Goal: Task Accomplishment & Management: Manage account settings

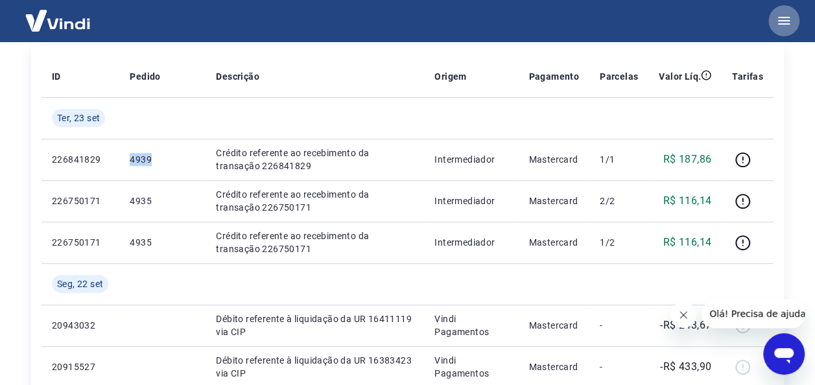
click at [787, 23] on icon "button" at bounding box center [784, 21] width 12 height 8
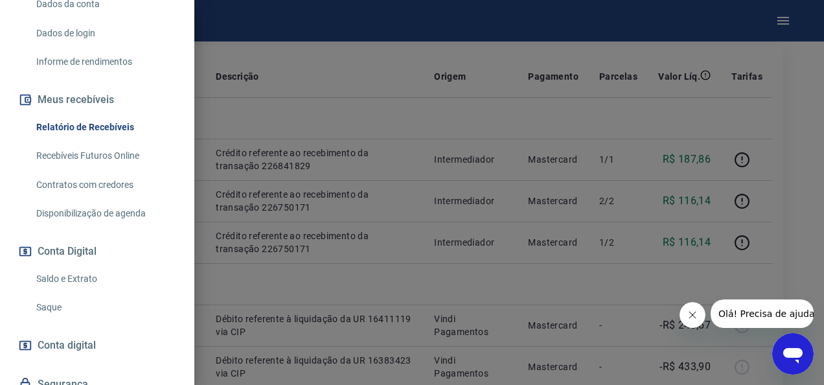
scroll to position [302, 0]
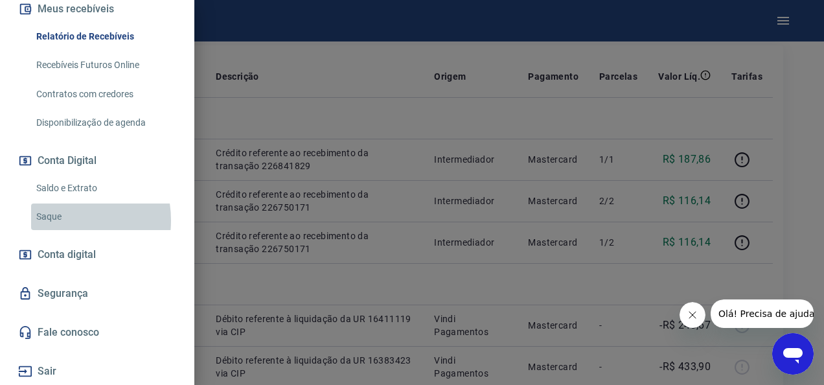
click at [55, 220] on link "Saque" at bounding box center [105, 217] width 148 height 27
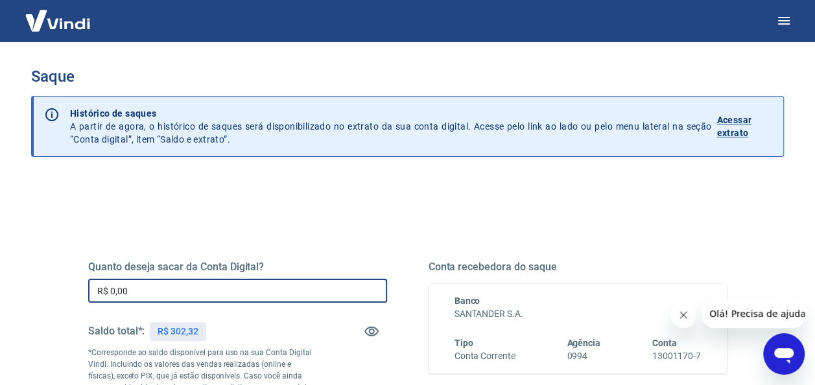
drag, startPoint x: 150, startPoint y: 286, endPoint x: 17, endPoint y: 272, distance: 134.3
click at [17, 272] on div "Saque Histórico de saques A partir de agora, o histórico de saques será disponi…" at bounding box center [408, 293] width 784 height 505
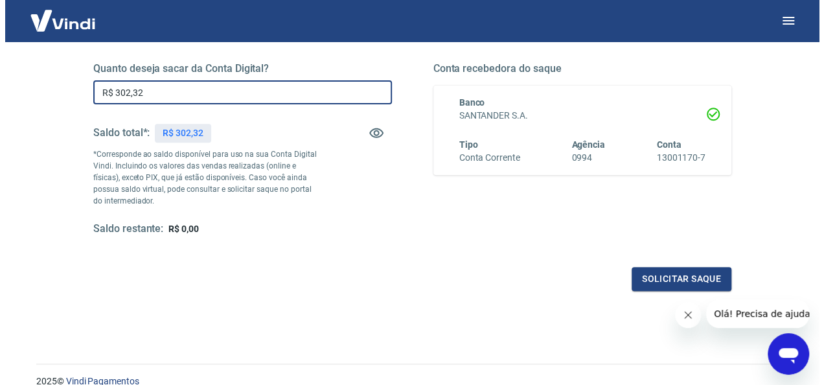
scroll to position [251, 0]
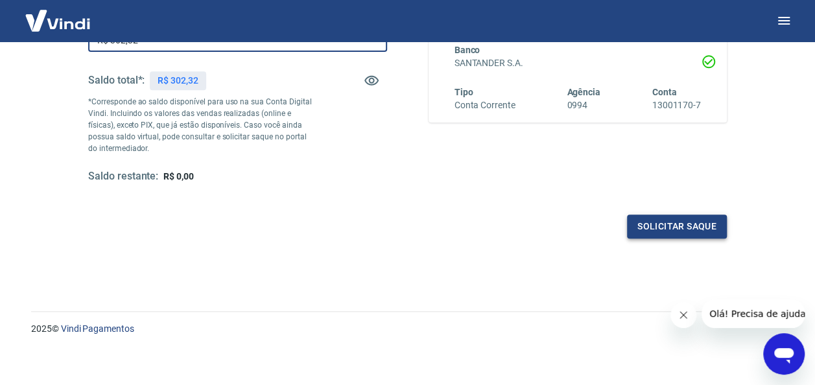
type input "R$ 302,32"
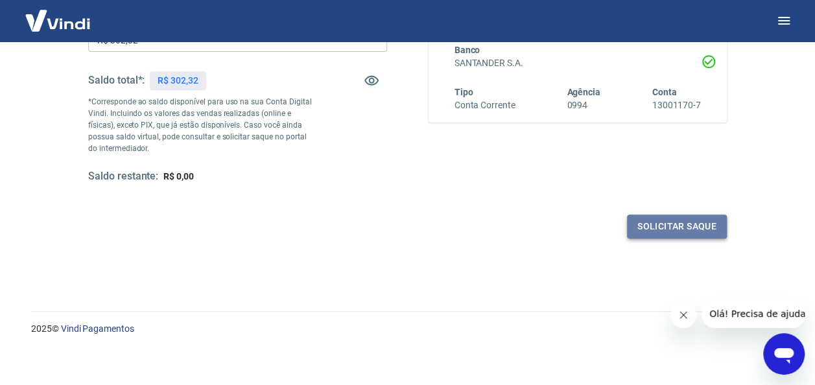
click at [643, 228] on button "Solicitar saque" at bounding box center [677, 227] width 100 height 24
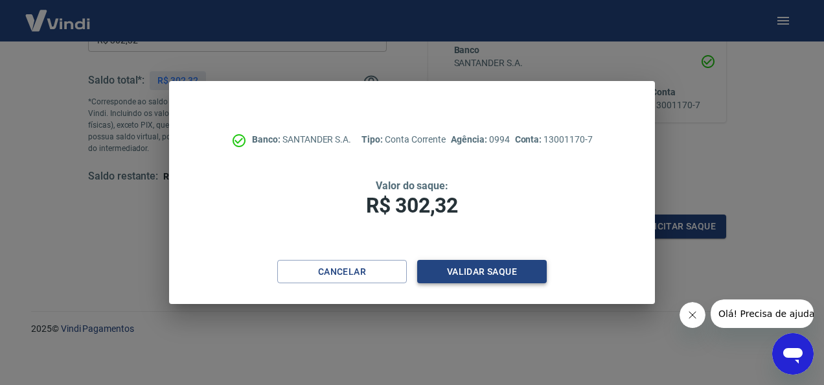
click at [447, 277] on button "Validar saque" at bounding box center [482, 272] width 130 height 24
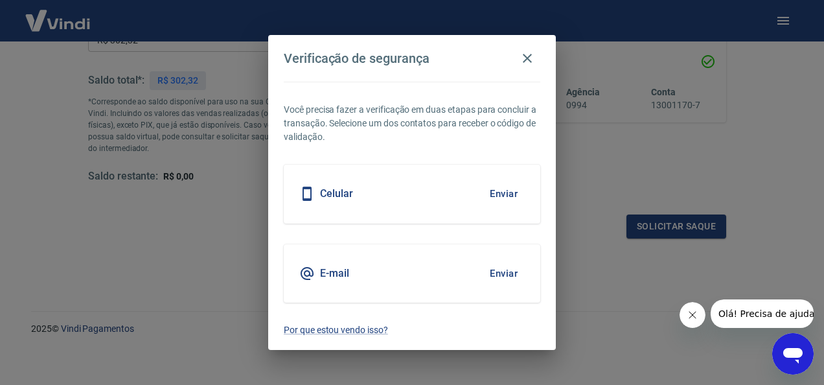
click at [508, 197] on button "Enviar" at bounding box center [504, 193] width 42 height 27
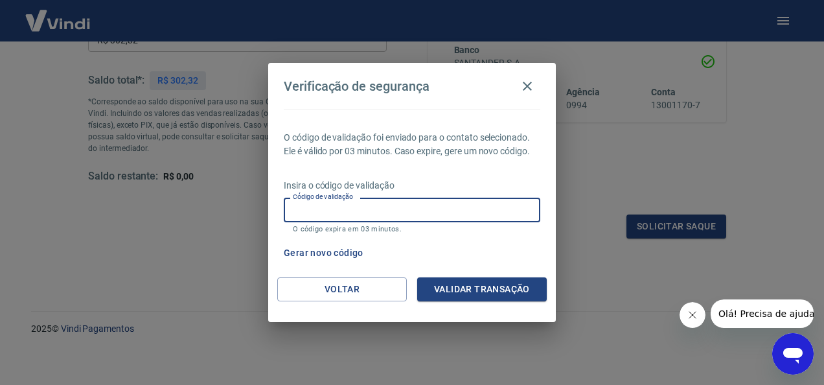
click at [430, 207] on input "Código de validação" at bounding box center [412, 210] width 257 height 24
type input "656187"
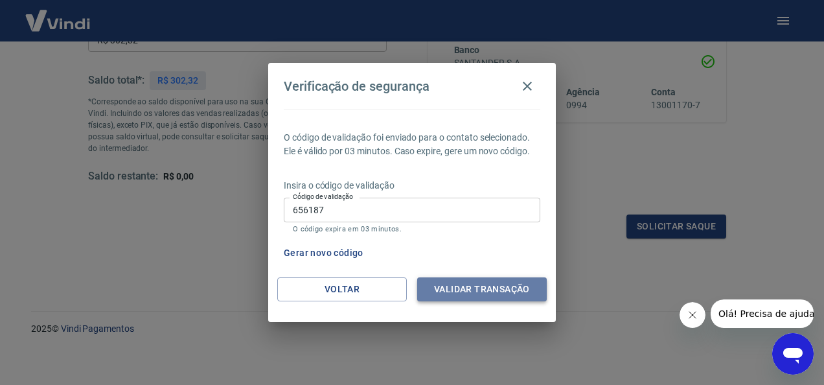
click at [481, 293] on button "Validar transação" at bounding box center [482, 289] width 130 height 24
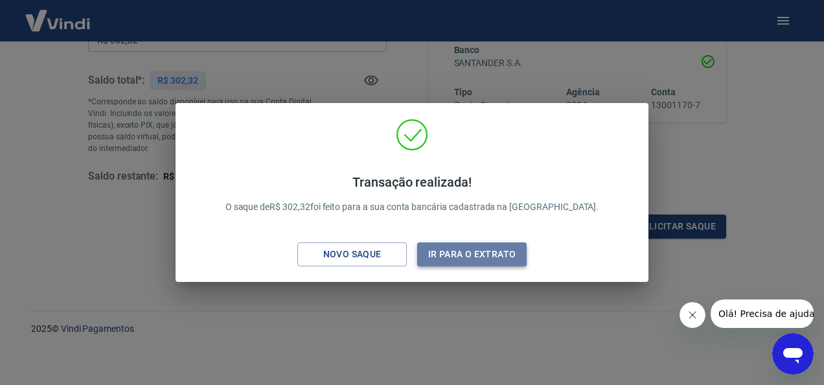
click at [471, 254] on button "Ir para o extrato" at bounding box center [472, 254] width 110 height 24
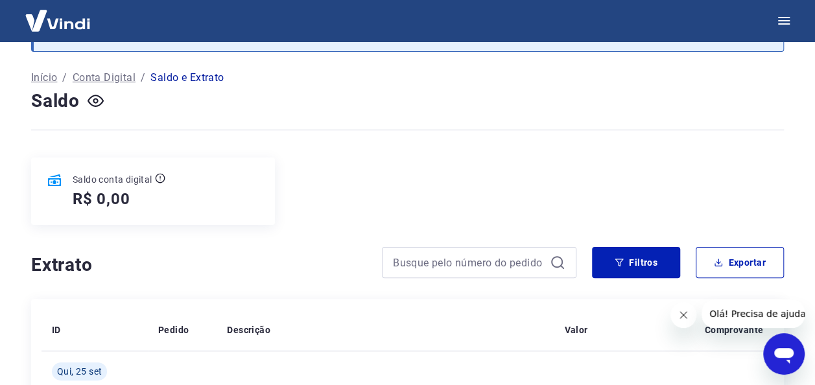
scroll to position [303, 0]
